Goal: Find specific page/section: Find specific page/section

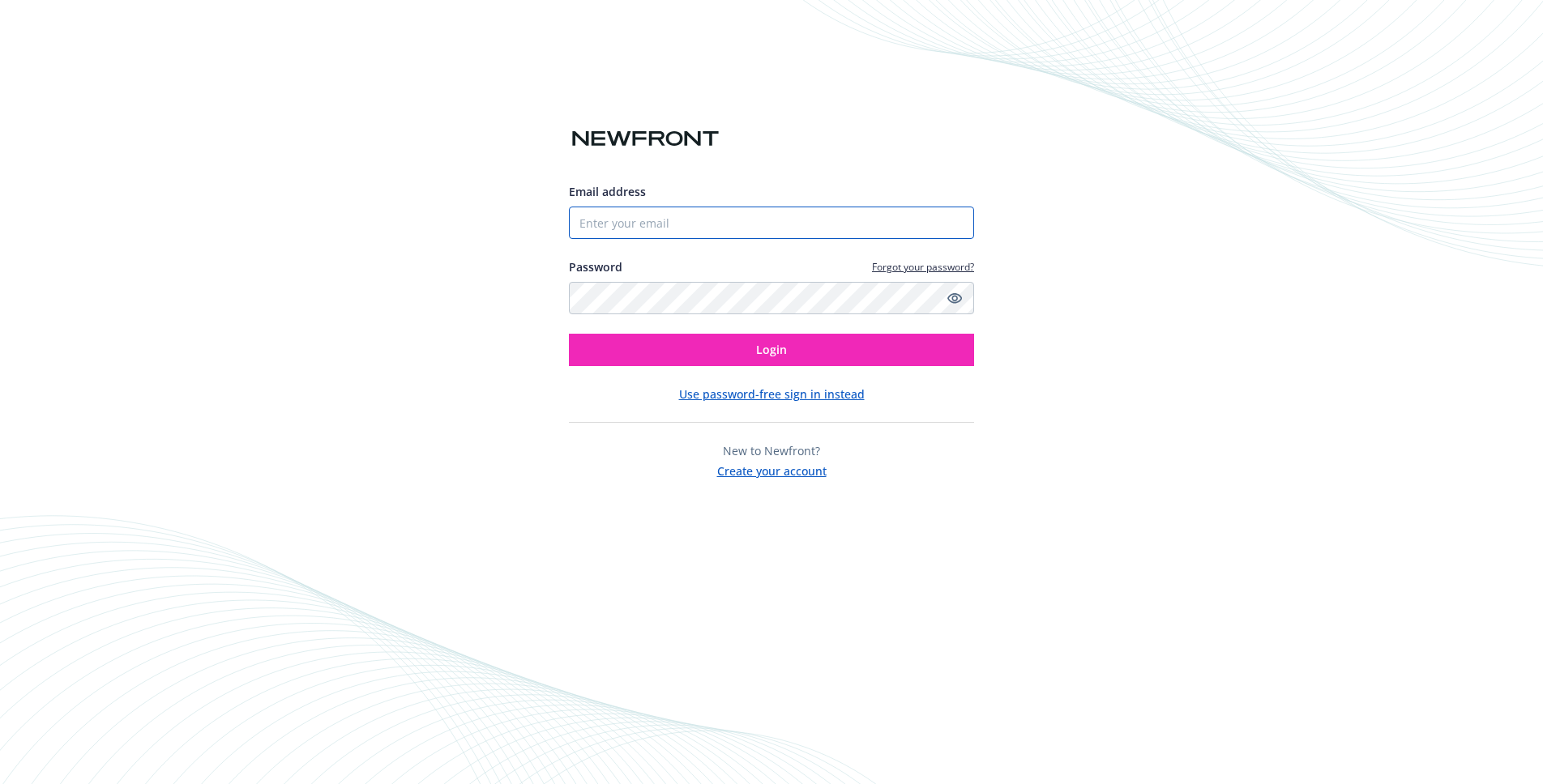
type input "[EMAIL_ADDRESS][DOMAIN_NAME]"
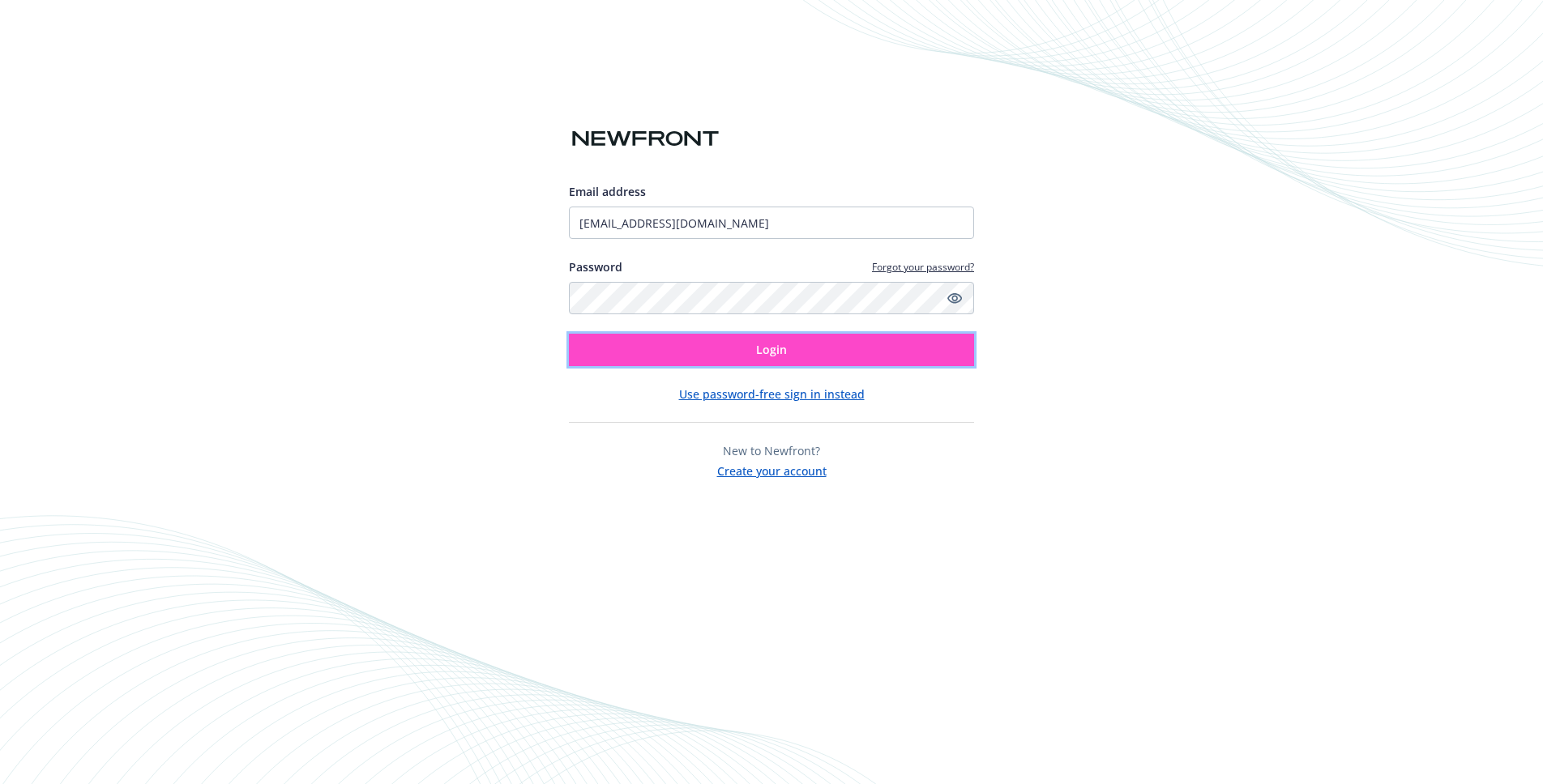
click at [698, 352] on button "Login" at bounding box center [772, 349] width 406 height 33
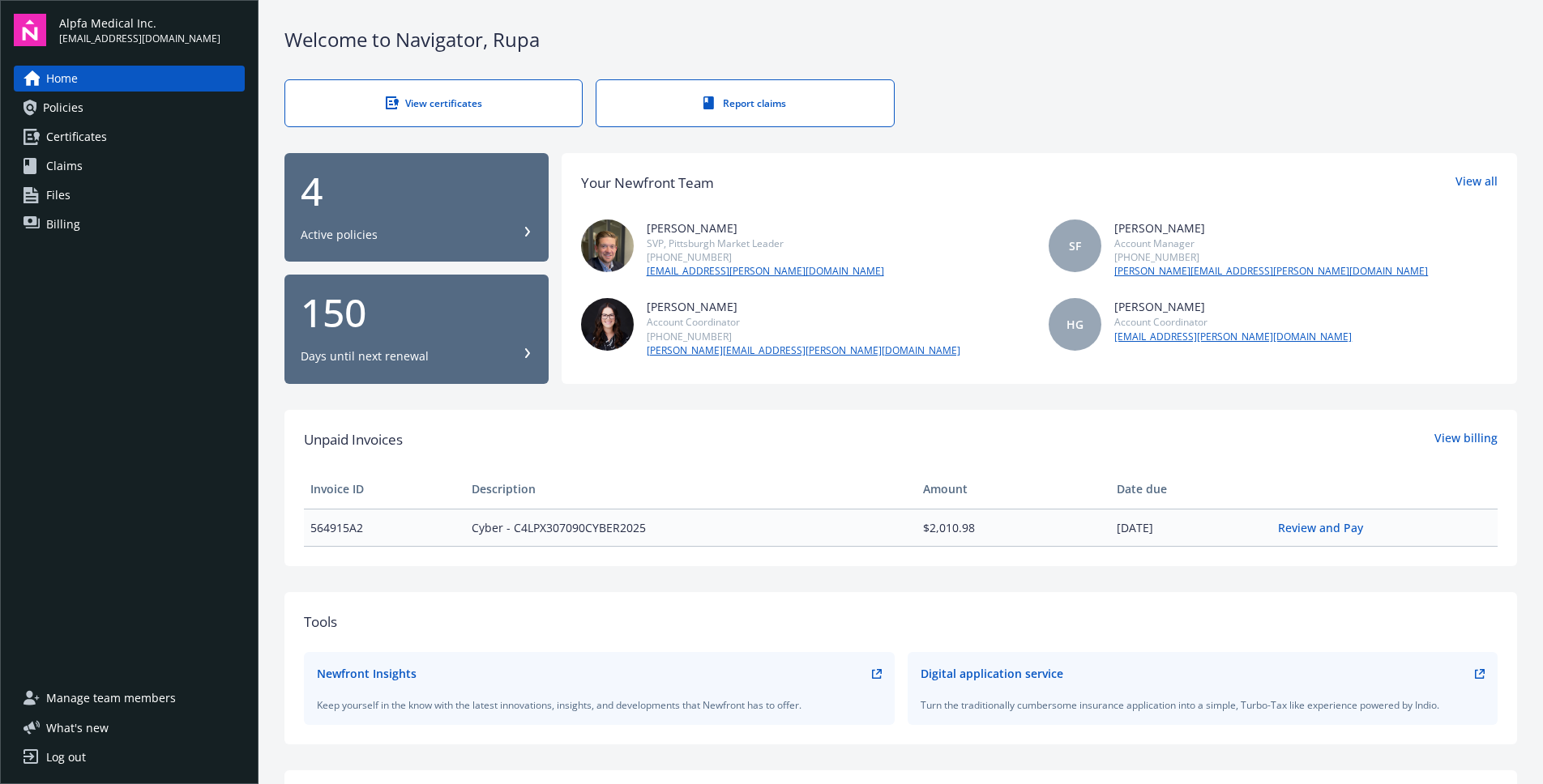
click at [329, 206] on div "4" at bounding box center [417, 192] width 232 height 39
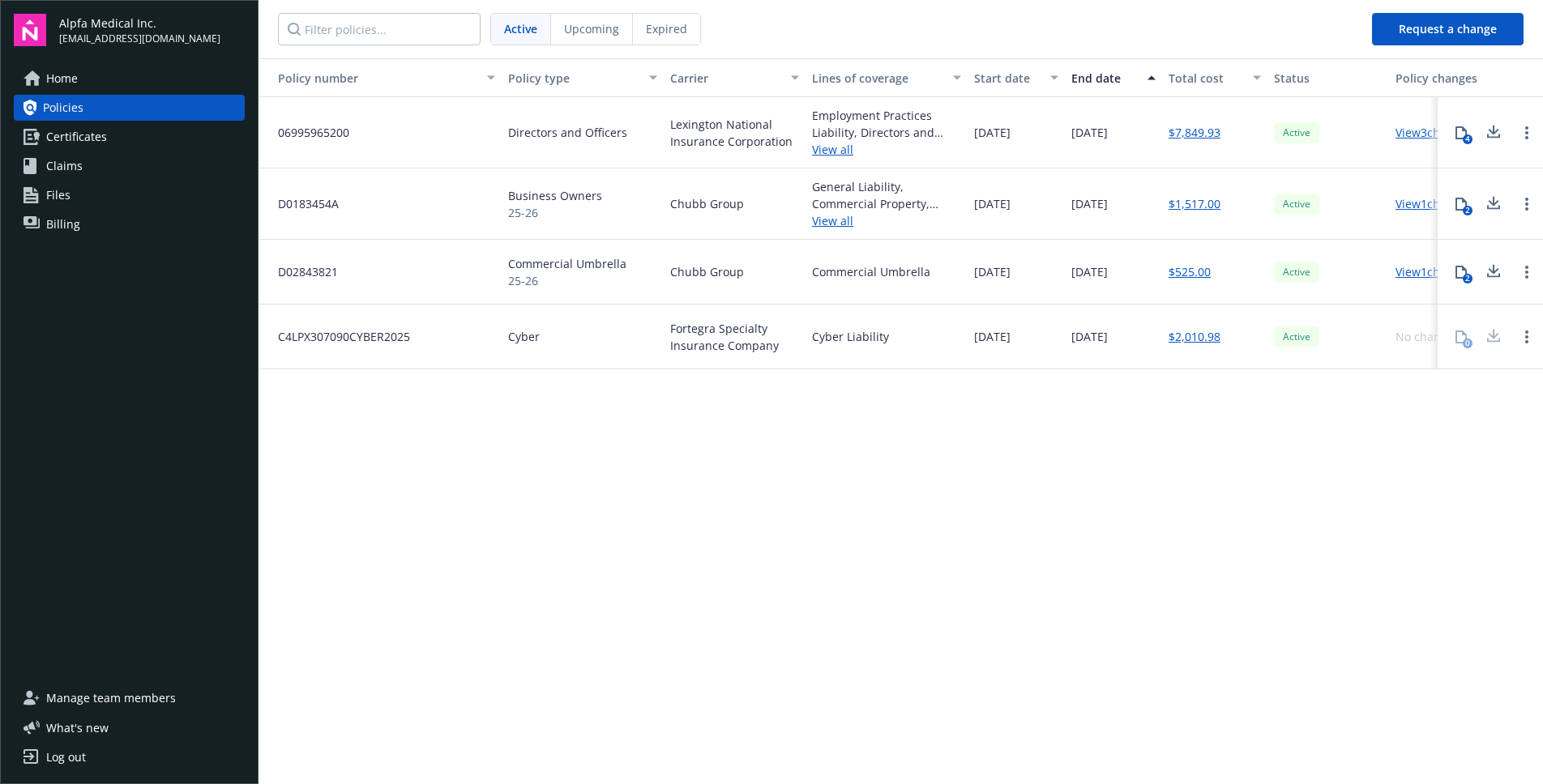
click at [1492, 336] on div at bounding box center [1493, 336] width 33 height 33
